Goal: Information Seeking & Learning: Find specific page/section

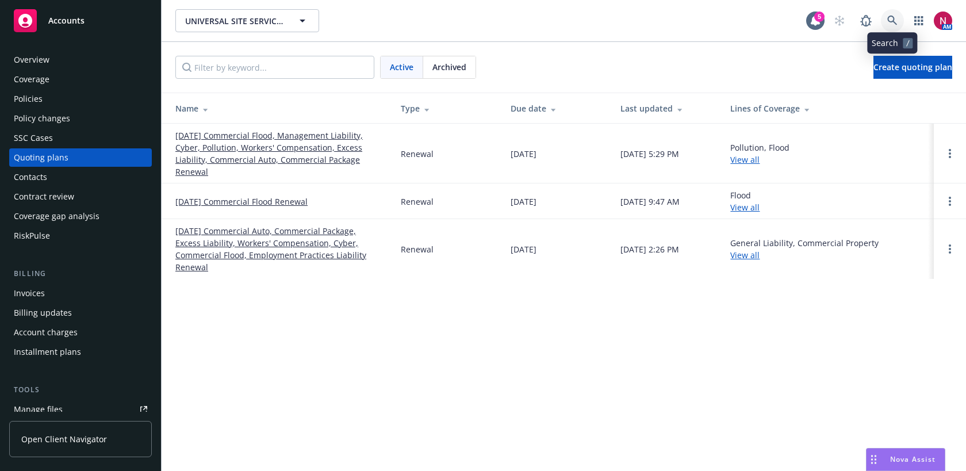
click at [894, 19] on icon at bounding box center [893, 21] width 10 height 10
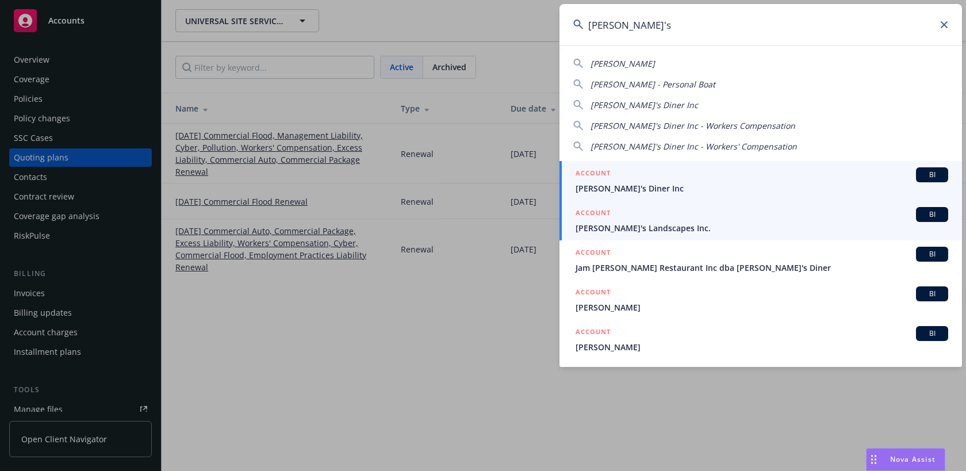
type input "[PERSON_NAME]'s"
click at [774, 221] on div "ACCOUNT BI" at bounding box center [762, 214] width 373 height 15
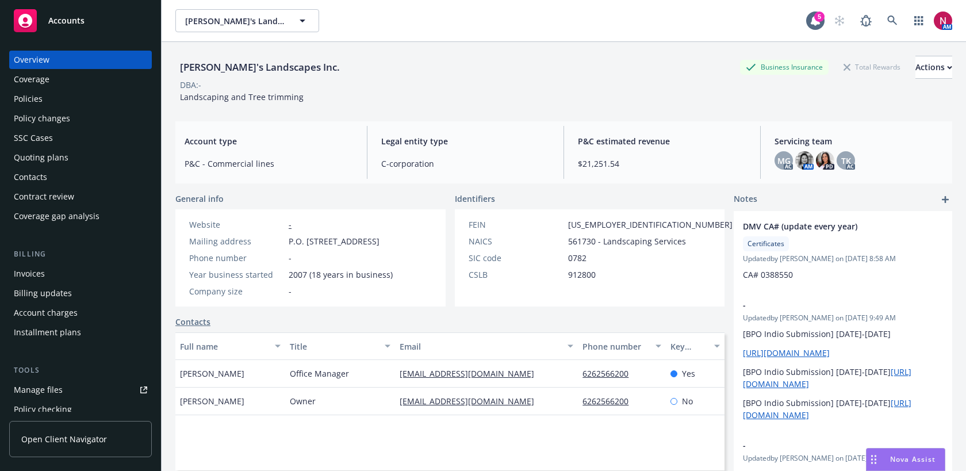
click at [69, 101] on div "Policies" at bounding box center [80, 99] width 133 height 18
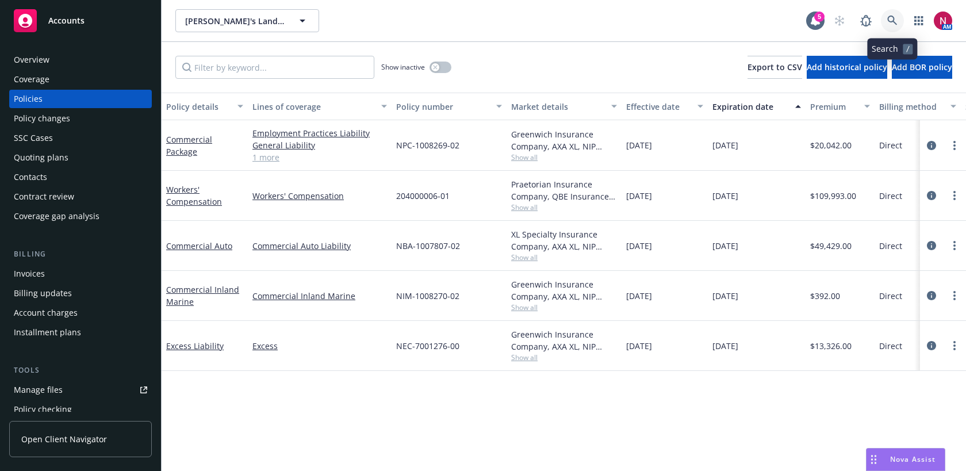
click at [889, 21] on icon at bounding box center [893, 21] width 10 height 10
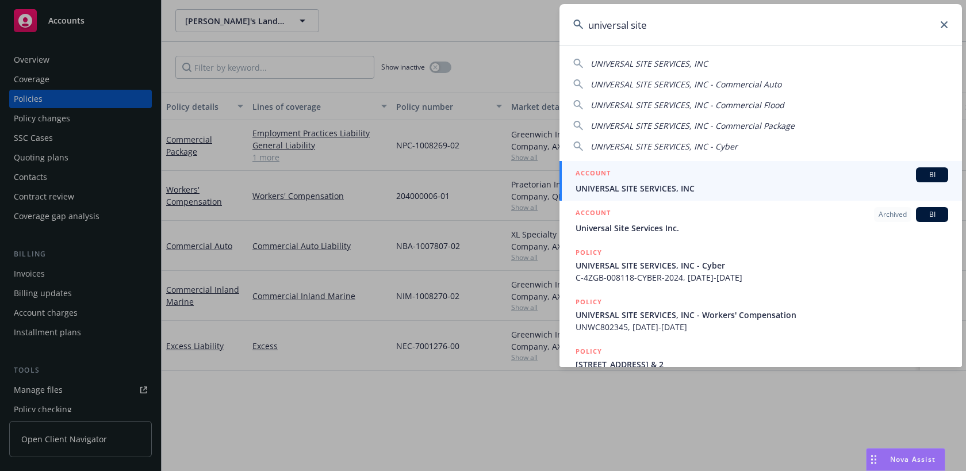
type input "universal site"
click at [755, 175] on div "ACCOUNT BI" at bounding box center [762, 174] width 373 height 15
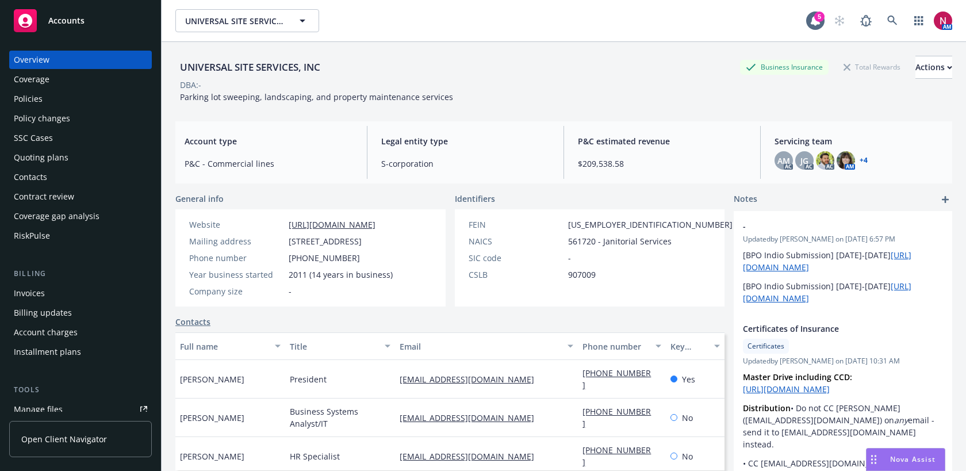
click at [46, 104] on div "Policies" at bounding box center [80, 99] width 133 height 18
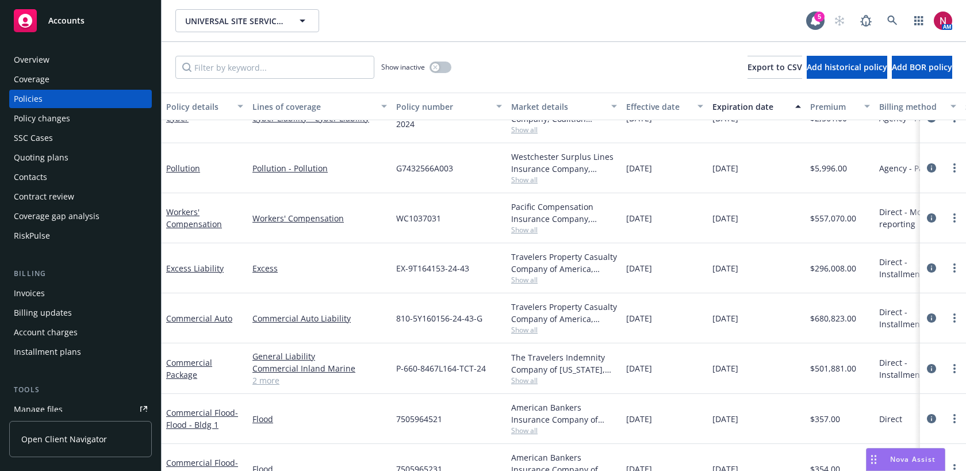
scroll to position [142, 0]
